Goal: Find specific page/section: Find specific page/section

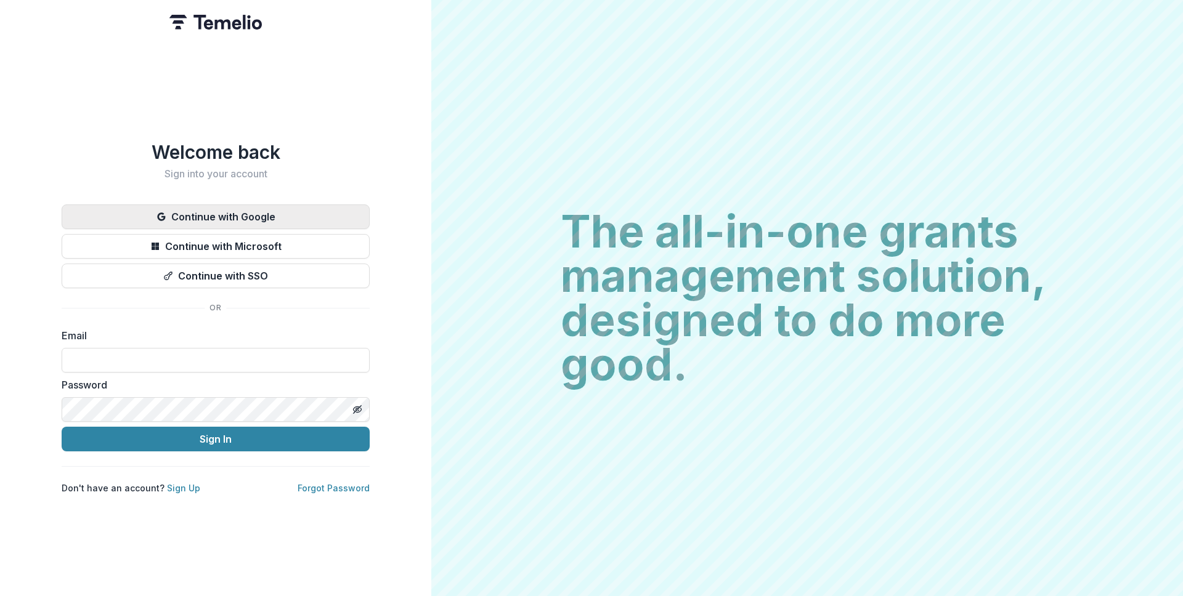
click at [235, 209] on button "Continue with Google" at bounding box center [216, 216] width 308 height 25
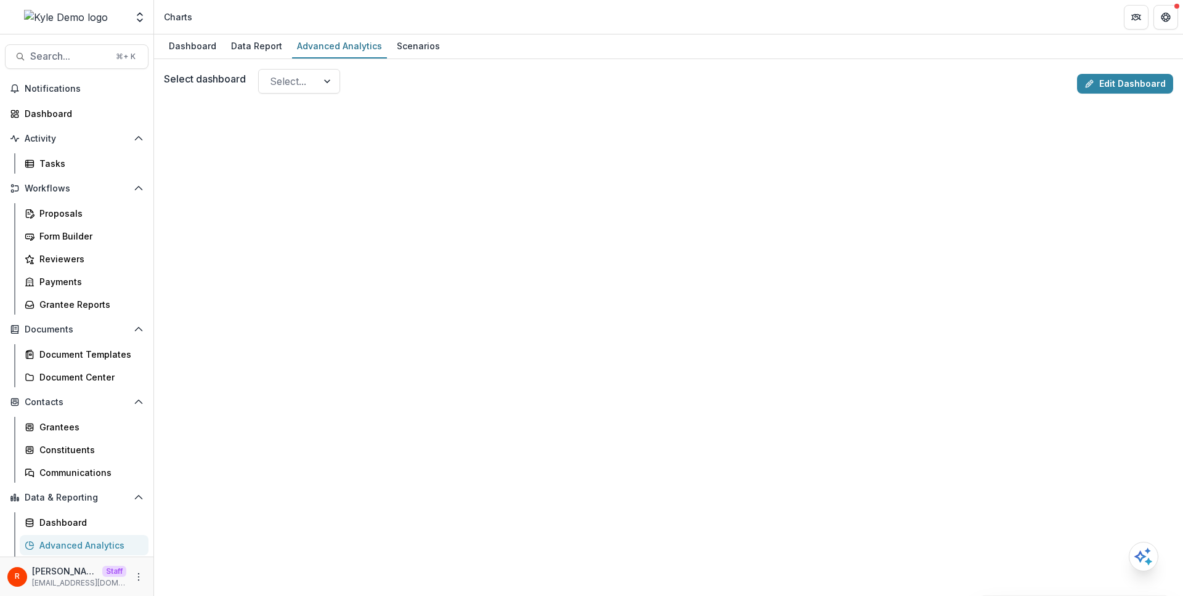
click at [297, 102] on div at bounding box center [668, 362] width 1009 height 527
click at [298, 94] on div "Select dashboard Select... Edit Dashboard" at bounding box center [668, 84] width 1009 height 30
click at [301, 87] on div at bounding box center [288, 81] width 36 height 17
click at [430, 89] on div "Select dashboard Select..." at bounding box center [618, 81] width 908 height 25
